Goal: Navigation & Orientation: Understand site structure

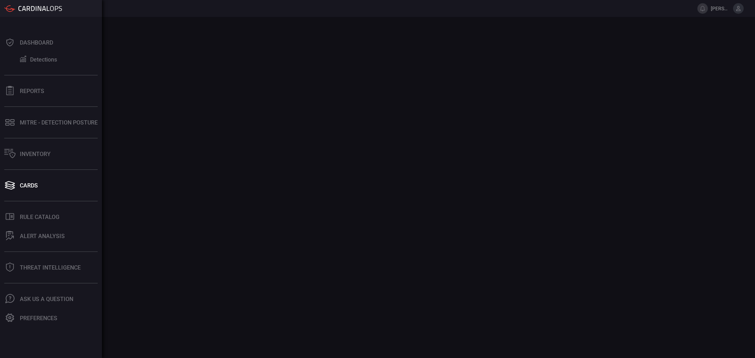
click at [47, 45] on div "Dashboard" at bounding box center [36, 42] width 33 height 7
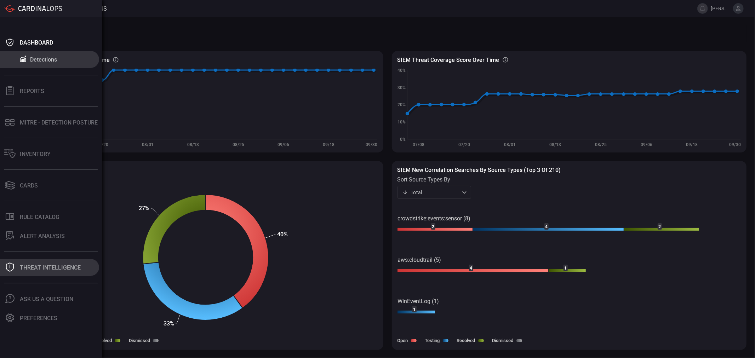
click at [64, 268] on div "Threat Intelligence" at bounding box center [50, 267] width 61 height 7
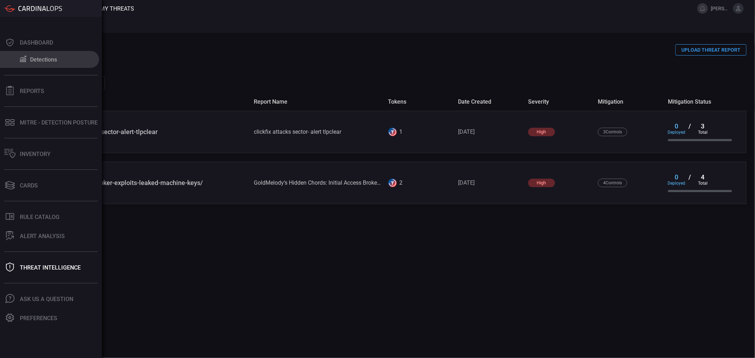
click at [54, 63] on div "Detections" at bounding box center [43, 59] width 27 height 7
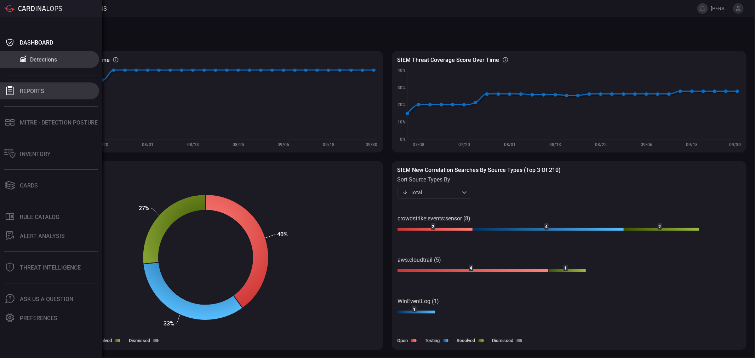
click at [26, 91] on div "Reports" at bounding box center [32, 91] width 24 height 7
